Goal: Transaction & Acquisition: Purchase product/service

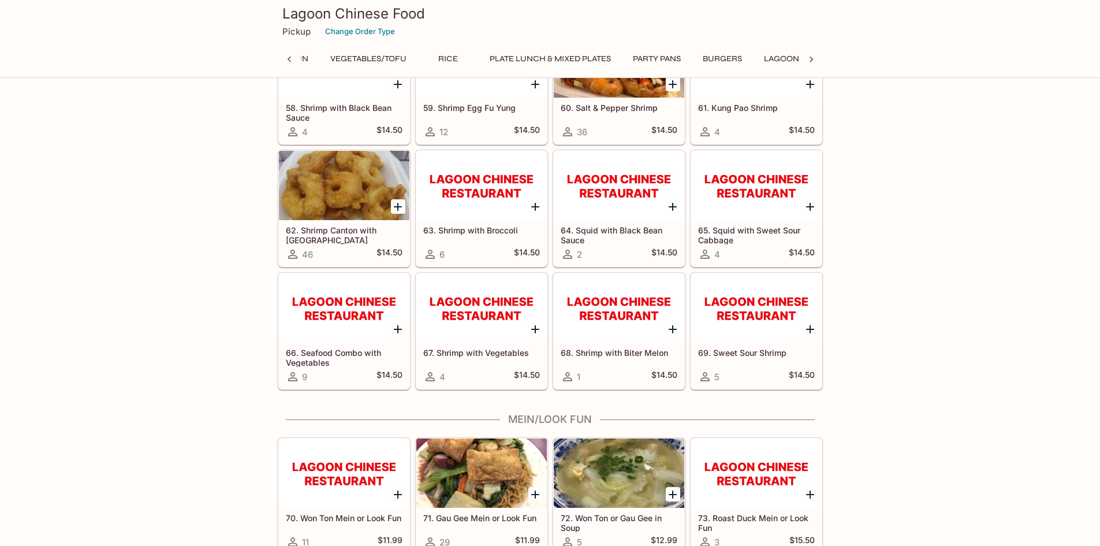
scroll to position [1191, 0]
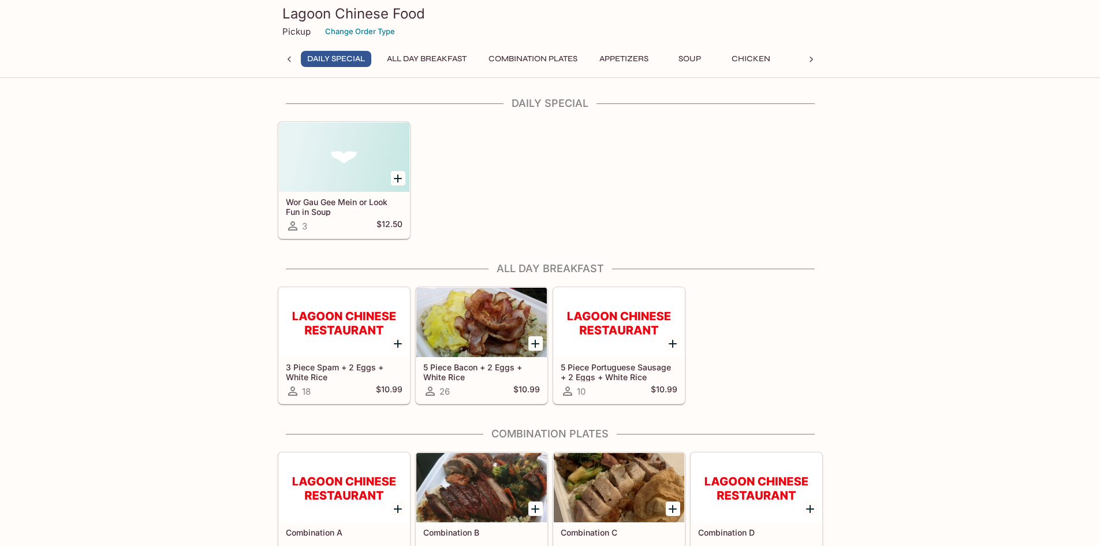
click at [640, 59] on button "Appetizers" at bounding box center [624, 59] width 62 height 16
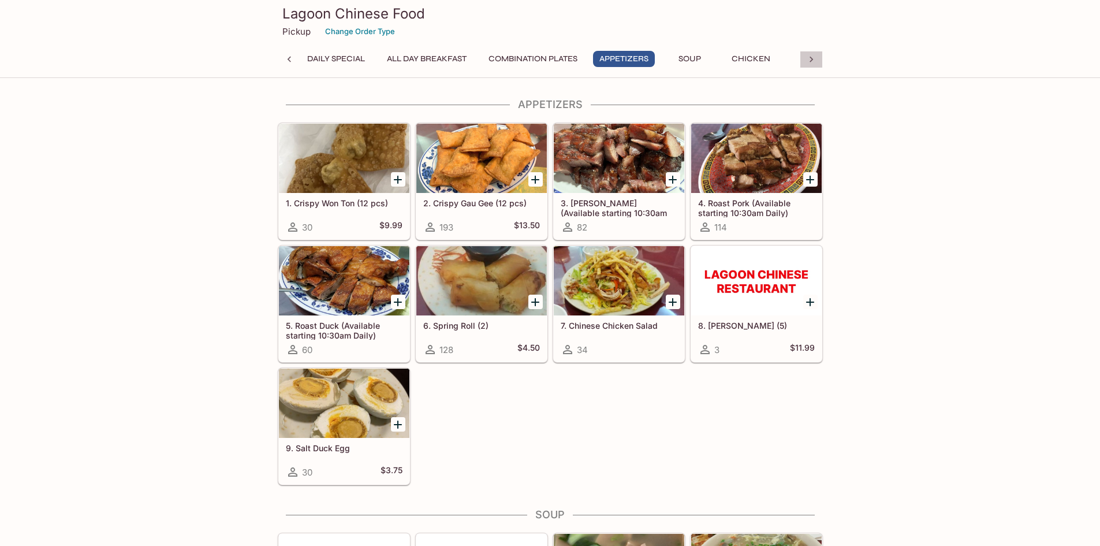
click at [814, 56] on icon at bounding box center [812, 60] width 12 height 12
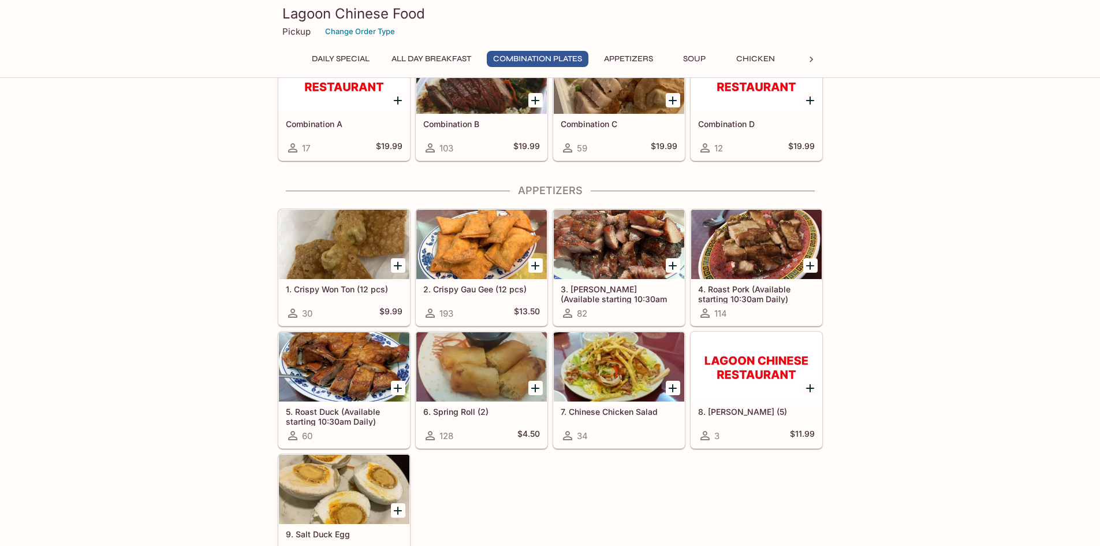
scroll to position [439, 0]
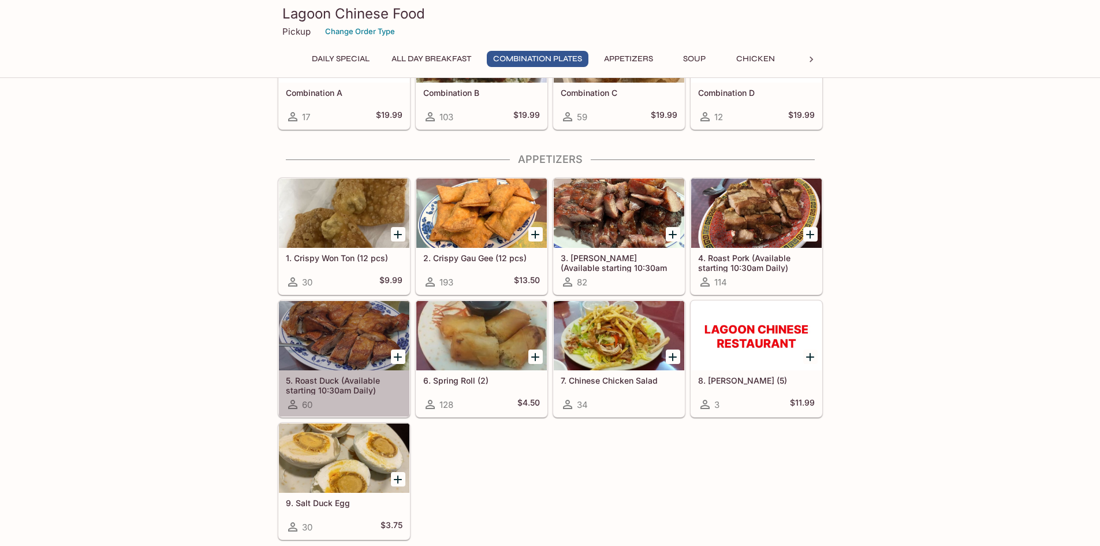
click at [314, 349] on div at bounding box center [344, 335] width 131 height 69
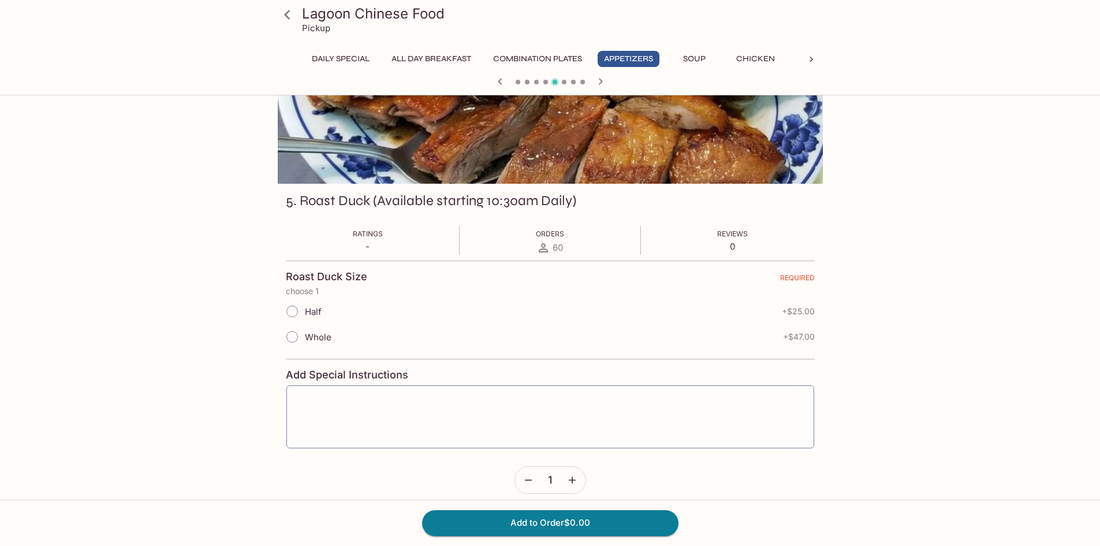
scroll to position [87, 0]
